Goal: Navigation & Orientation: Find specific page/section

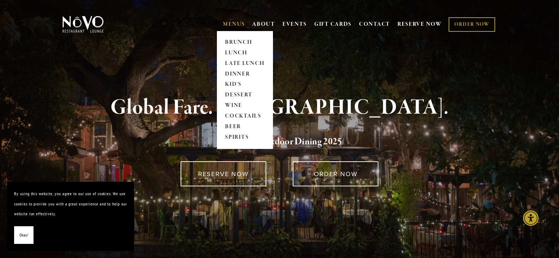
click at [237, 25] on link "MENUS" at bounding box center [234, 24] width 22 height 7
click at [232, 64] on link "LATE LUNCH" at bounding box center [245, 63] width 44 height 11
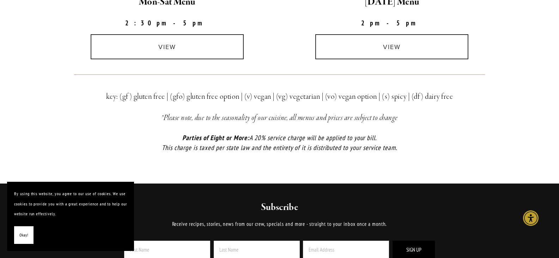
scroll to position [212, 0]
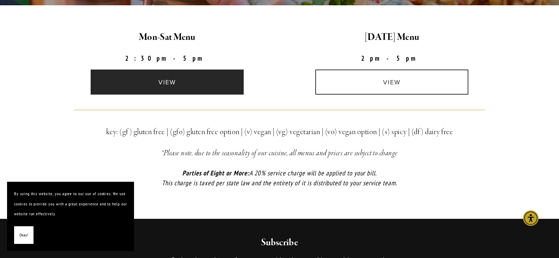
click at [175, 82] on link "view" at bounding box center [167, 82] width 153 height 25
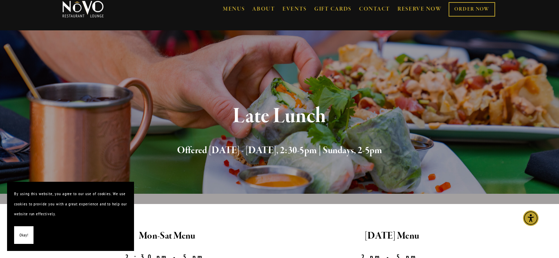
scroll to position [0, 0]
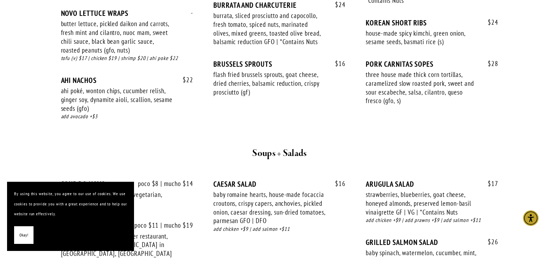
scroll to position [529, 0]
